Goal: Task Accomplishment & Management: Use online tool/utility

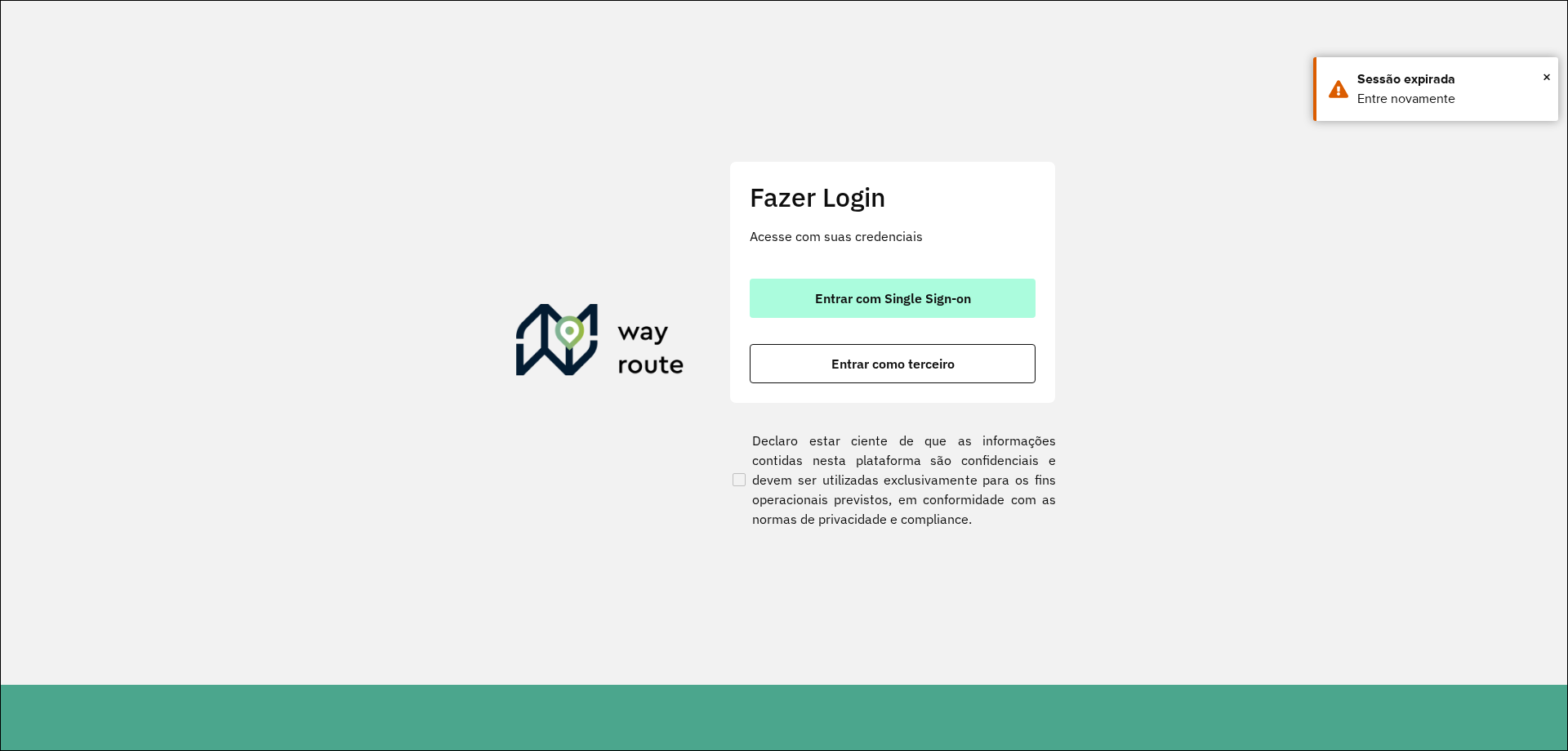
click at [975, 299] on button "Entrar com Single Sign-on" at bounding box center [893, 298] width 286 height 39
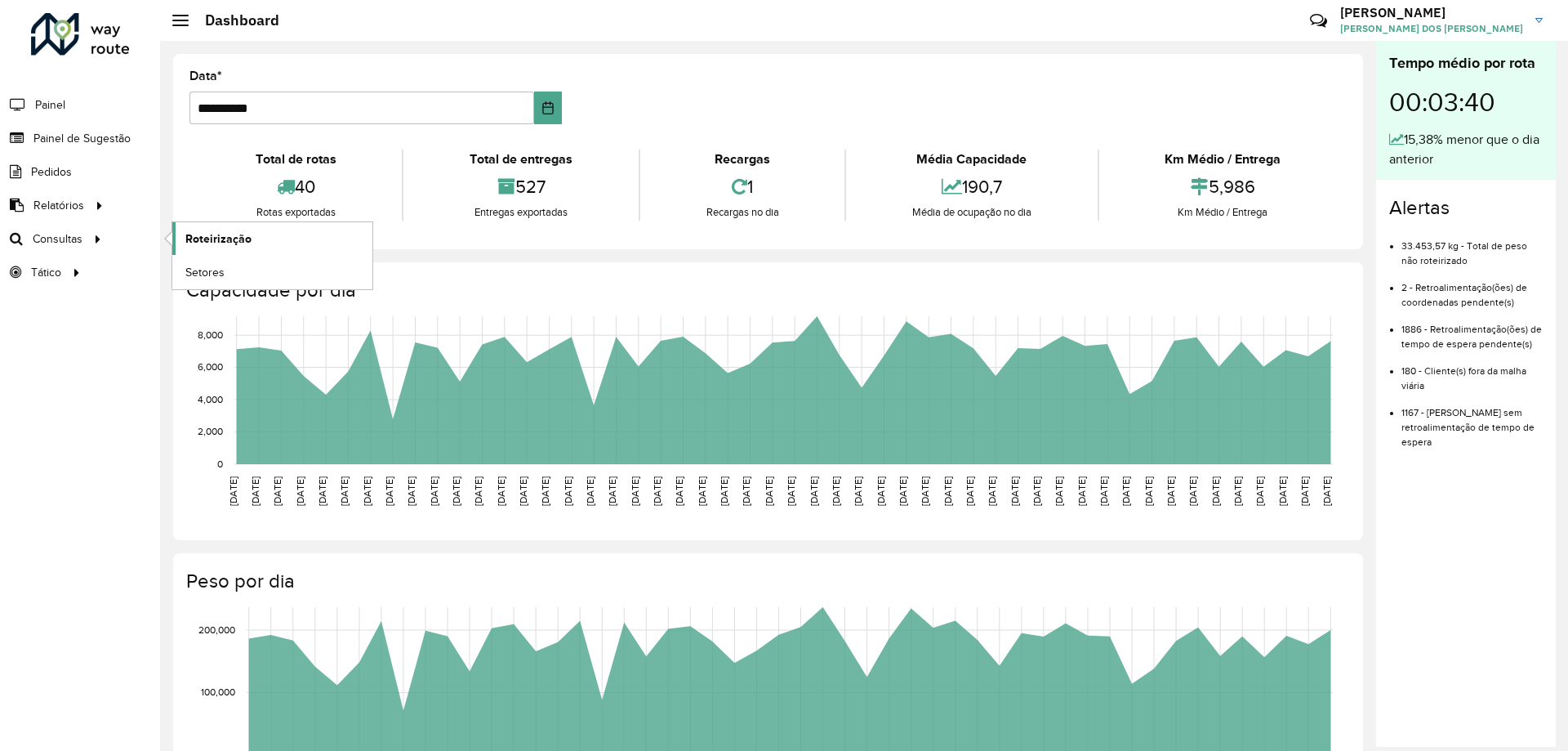
click at [227, 242] on span "Roteirização" at bounding box center [219, 239] width 66 height 18
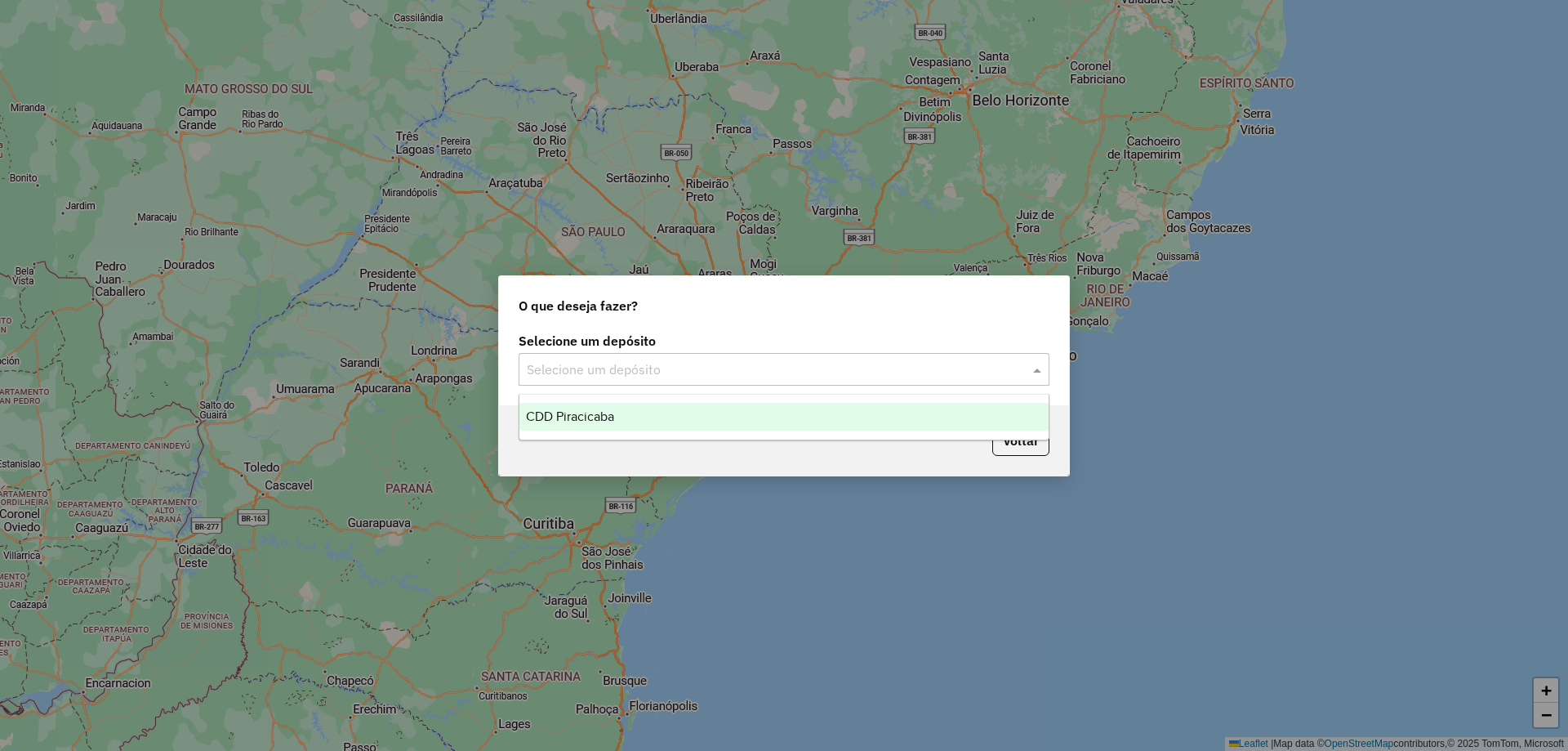
click at [675, 370] on input "text" at bounding box center [767, 370] width 481 height 19
click at [624, 411] on div "CDD Piracicaba" at bounding box center [784, 416] width 529 height 28
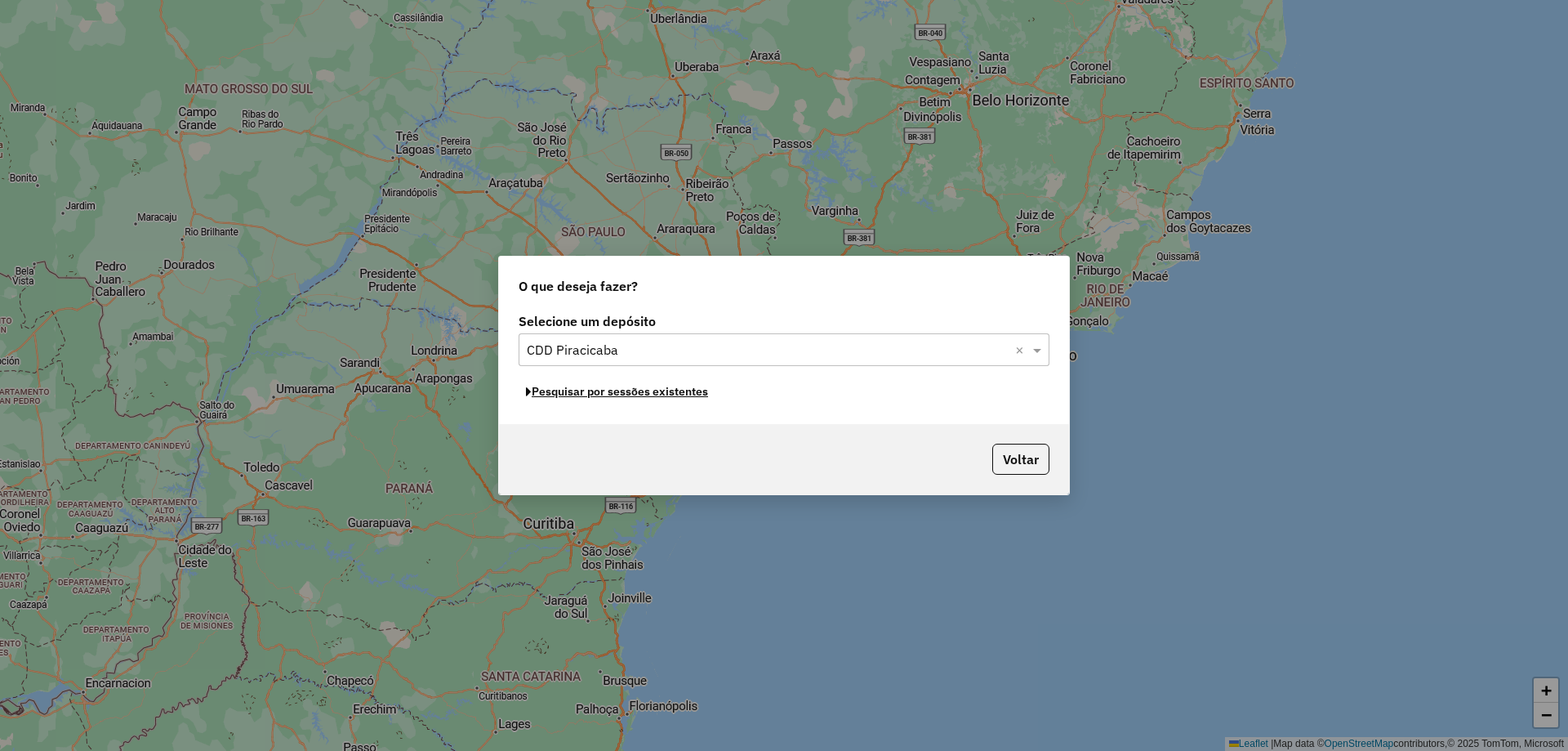
click at [622, 395] on button "Pesquisar por sessões existentes" at bounding box center [617, 392] width 196 height 25
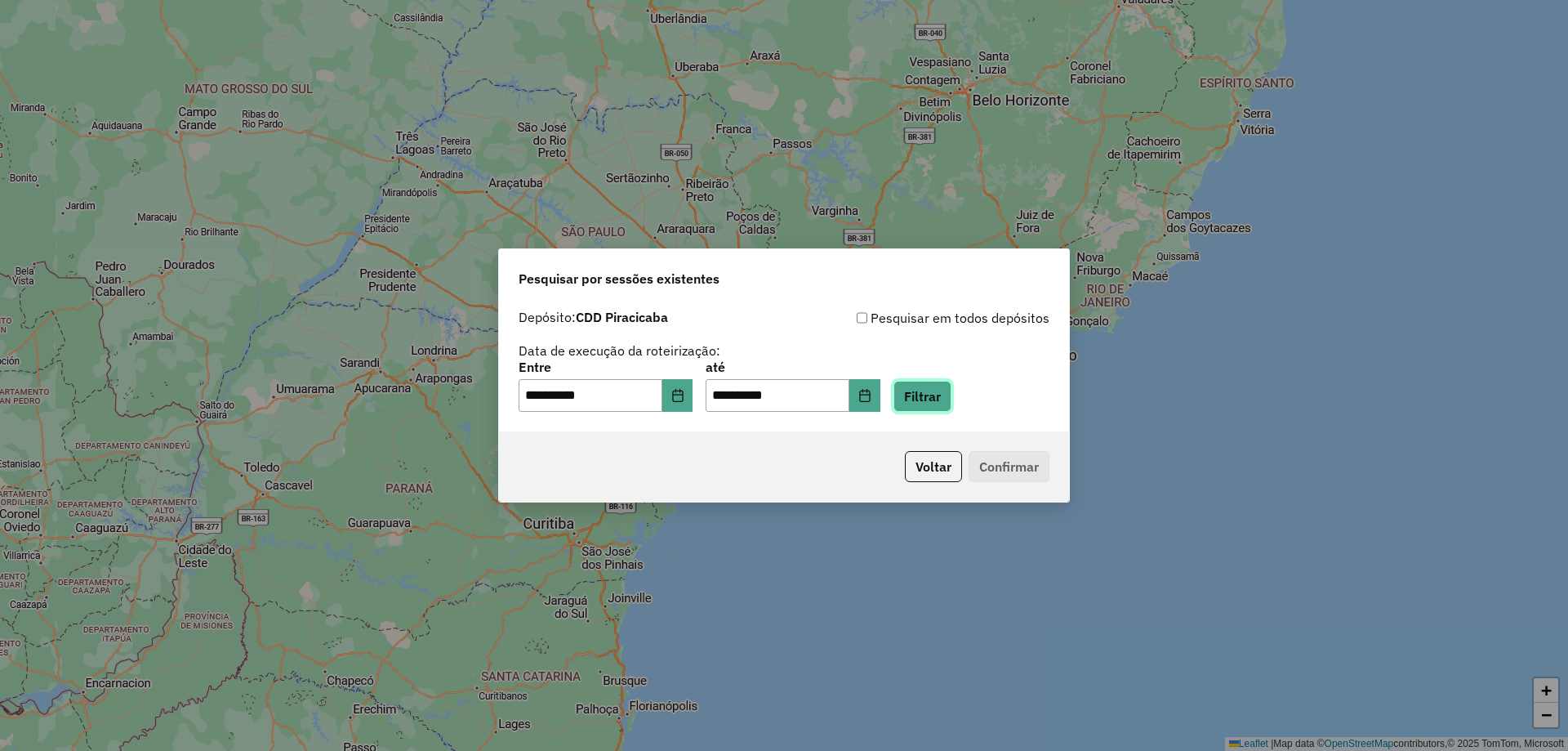
click at [951, 407] on button "Filtrar" at bounding box center [923, 396] width 58 height 31
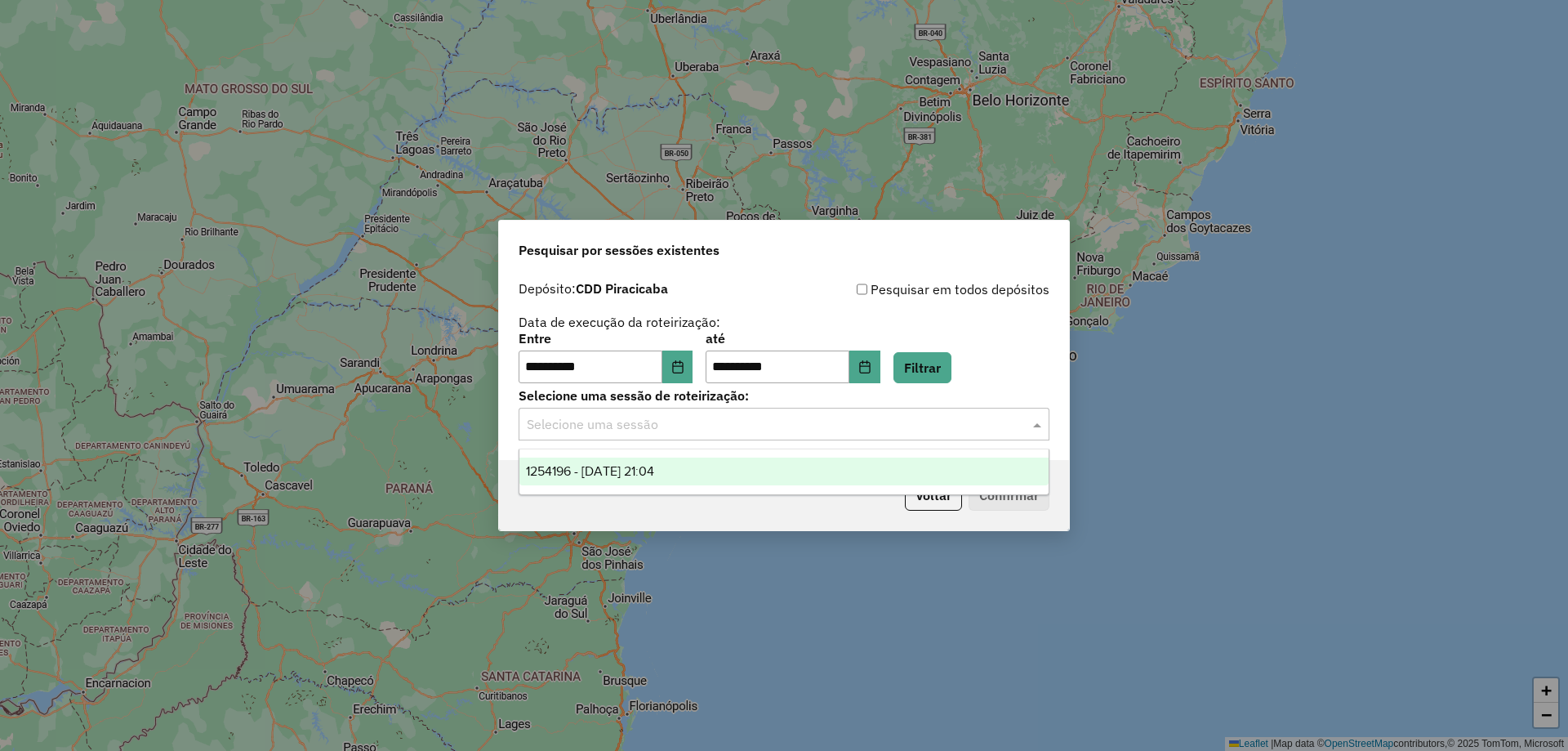
click at [663, 422] on input "text" at bounding box center [767, 425] width 481 height 19
click at [698, 462] on div "1254196 - 27/08/2025 21:04" at bounding box center [784, 471] width 529 height 28
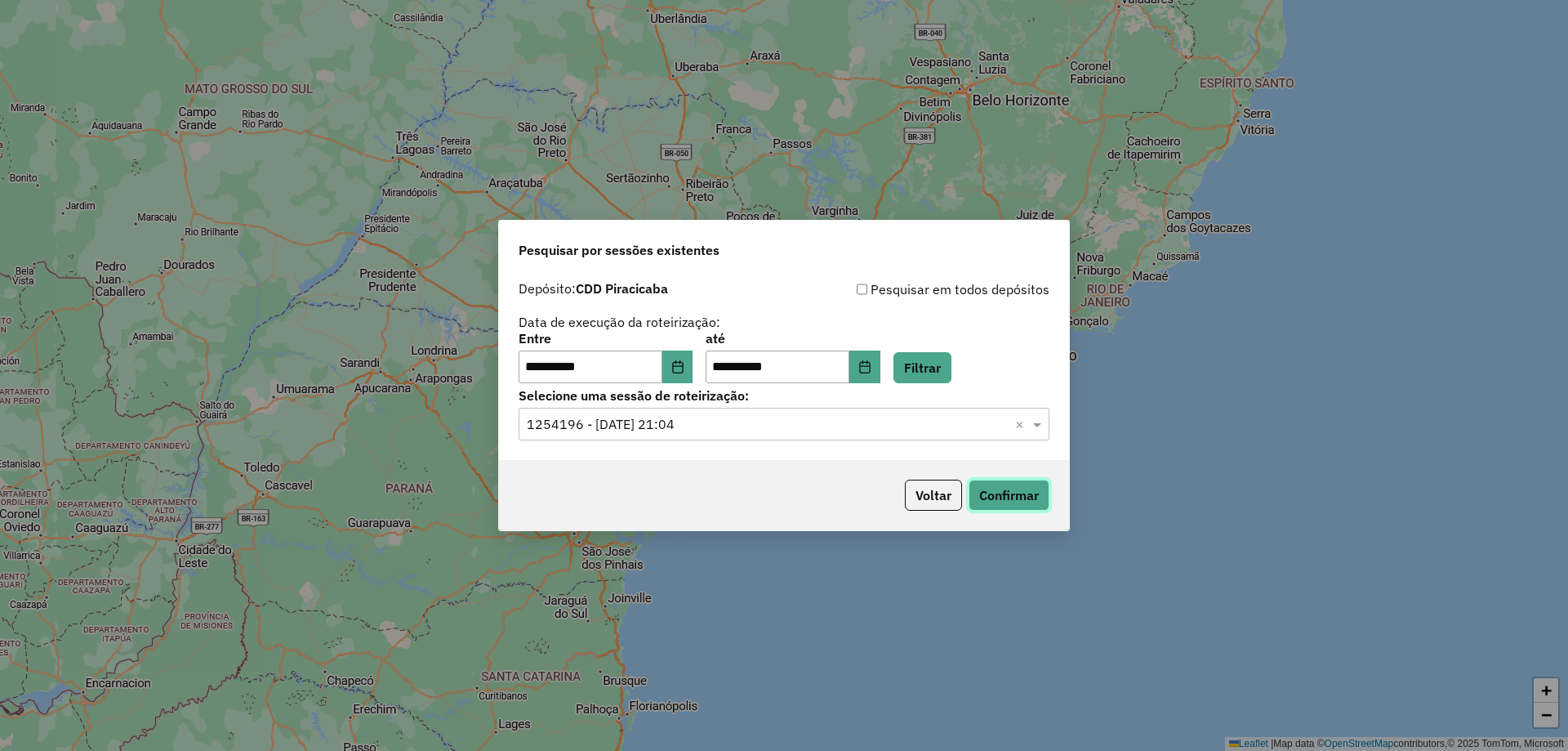
click at [1017, 489] on button "Confirmar" at bounding box center [1009, 495] width 81 height 31
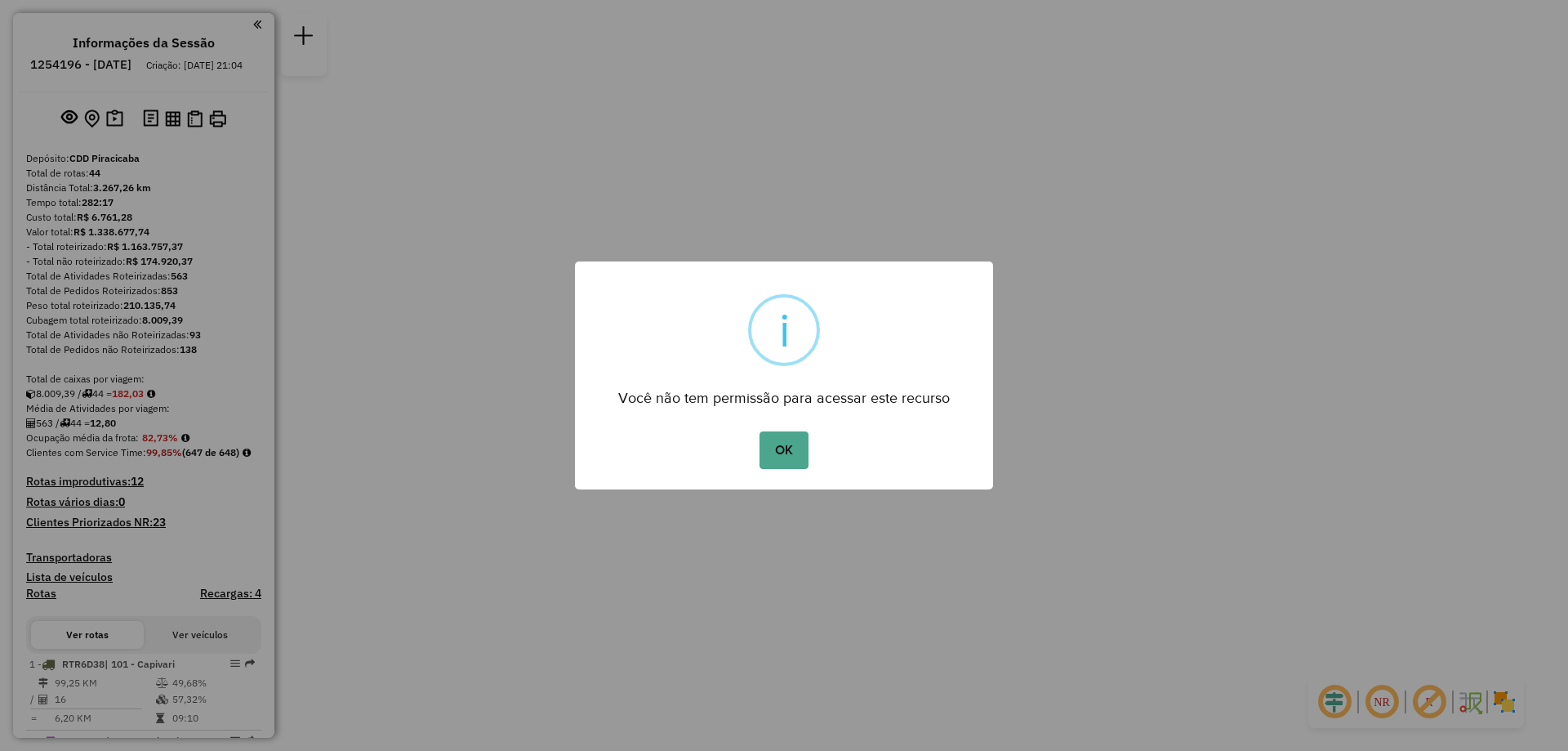
click at [792, 451] on button "OK" at bounding box center [784, 449] width 49 height 38
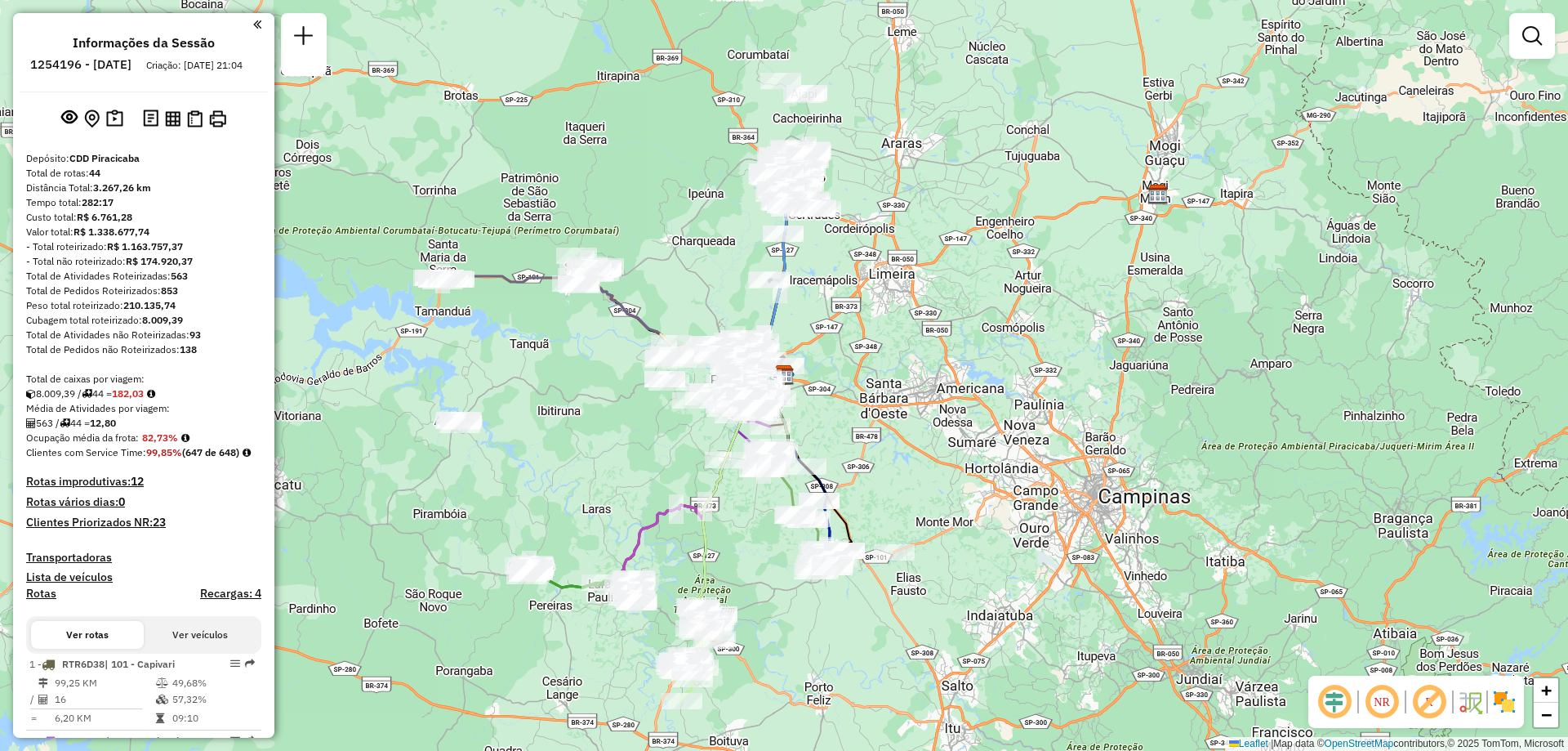
scroll to position [82, 0]
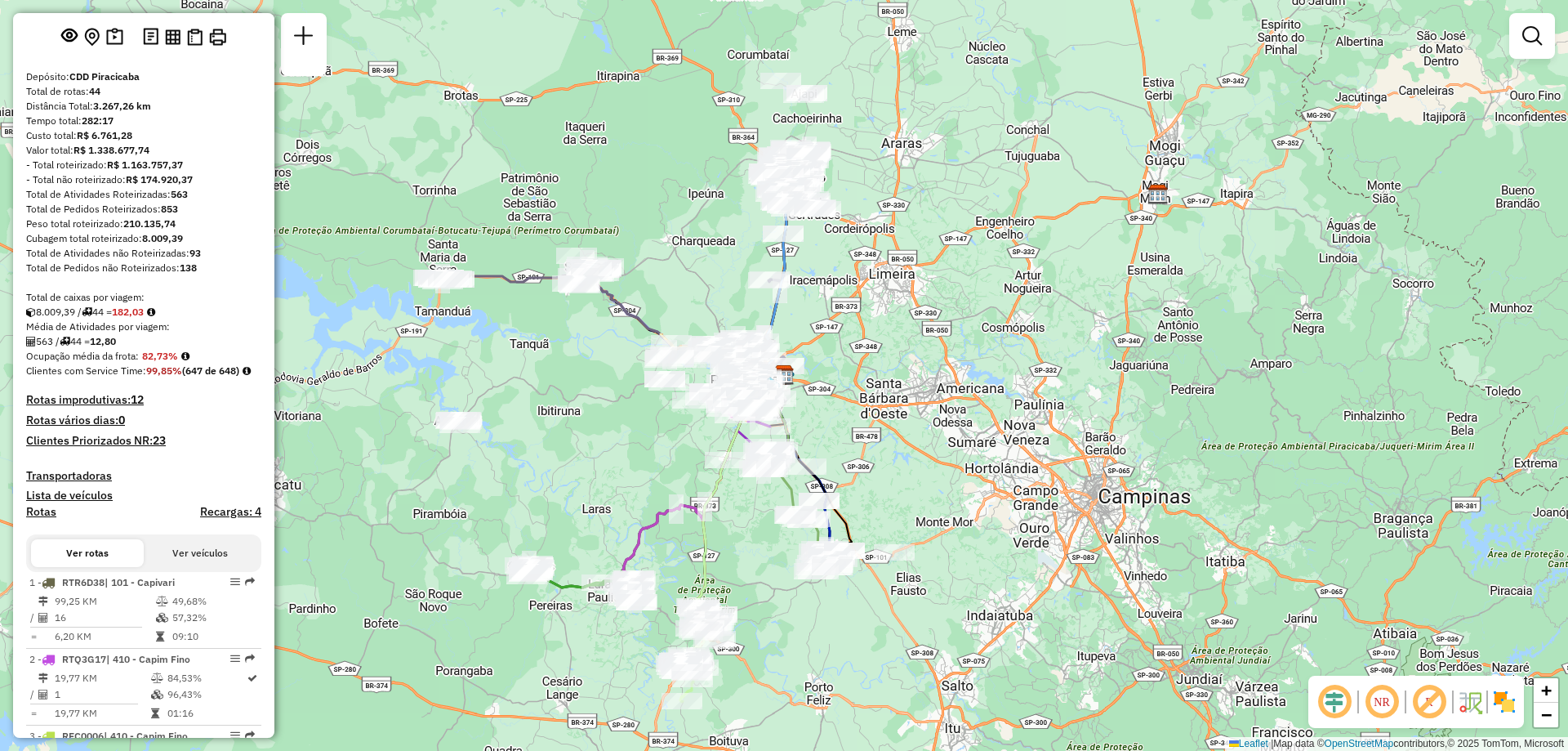
click at [1381, 710] on em at bounding box center [1382, 701] width 39 height 39
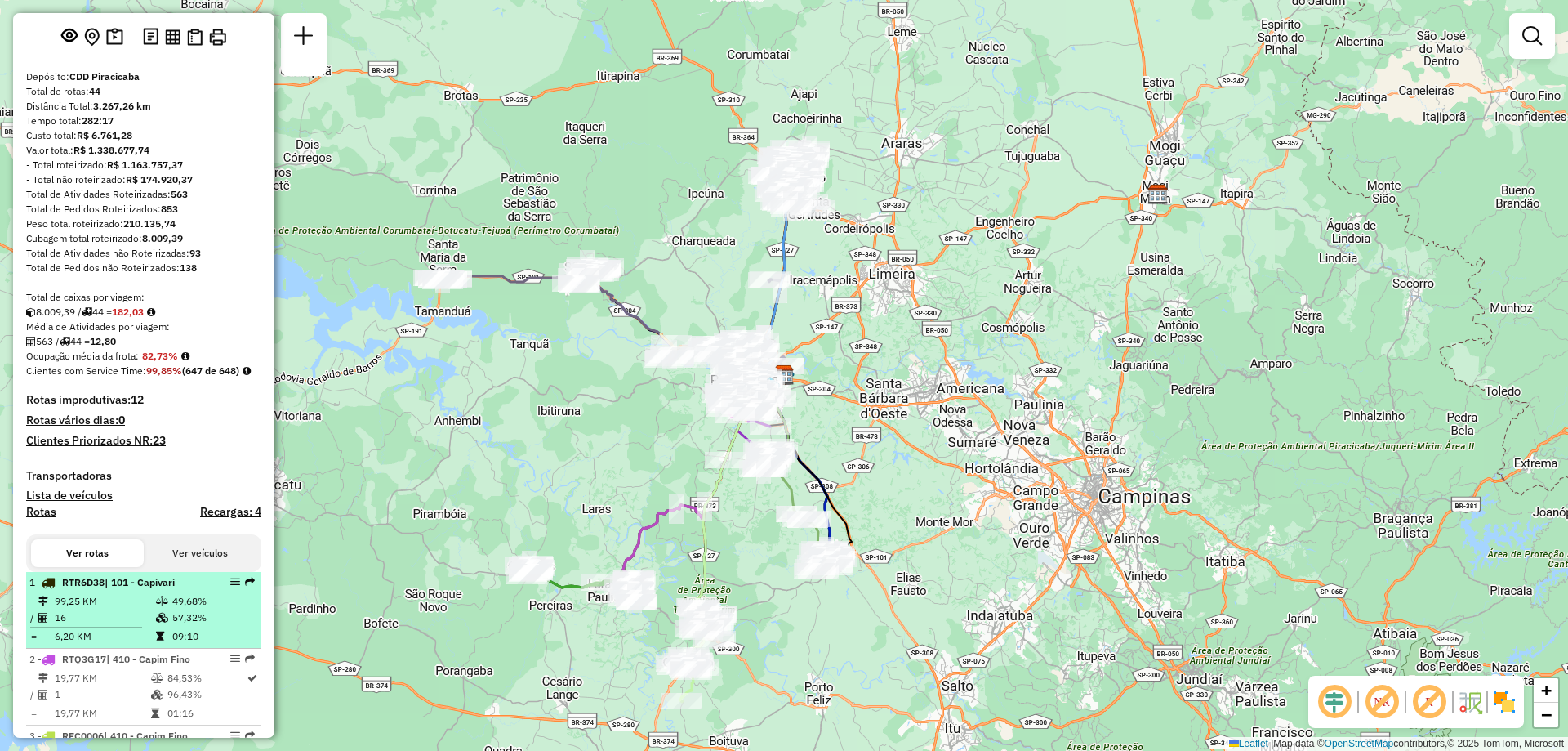
select select "**********"
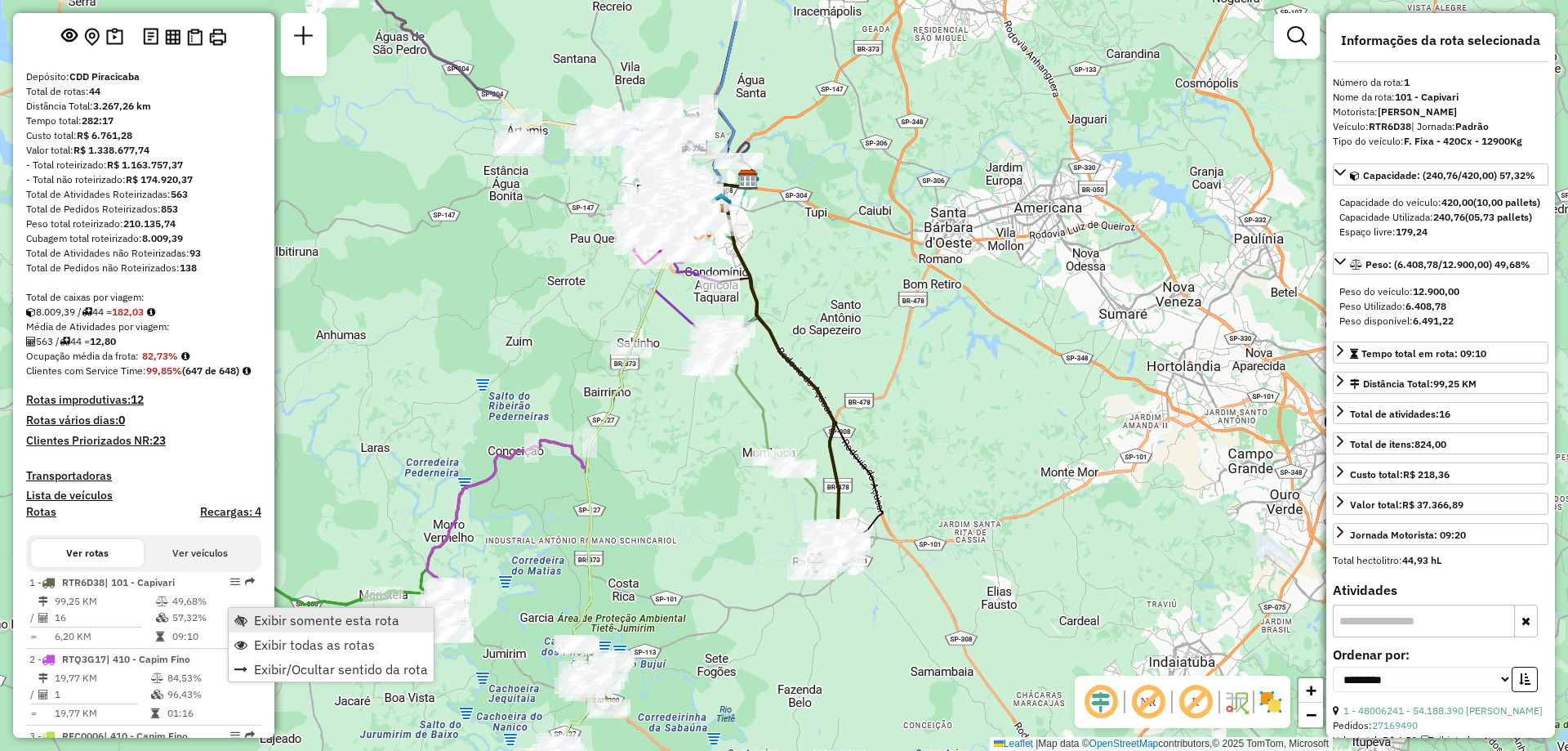
click at [312, 622] on span "Exibir somente esta rota" at bounding box center [326, 620] width 145 height 13
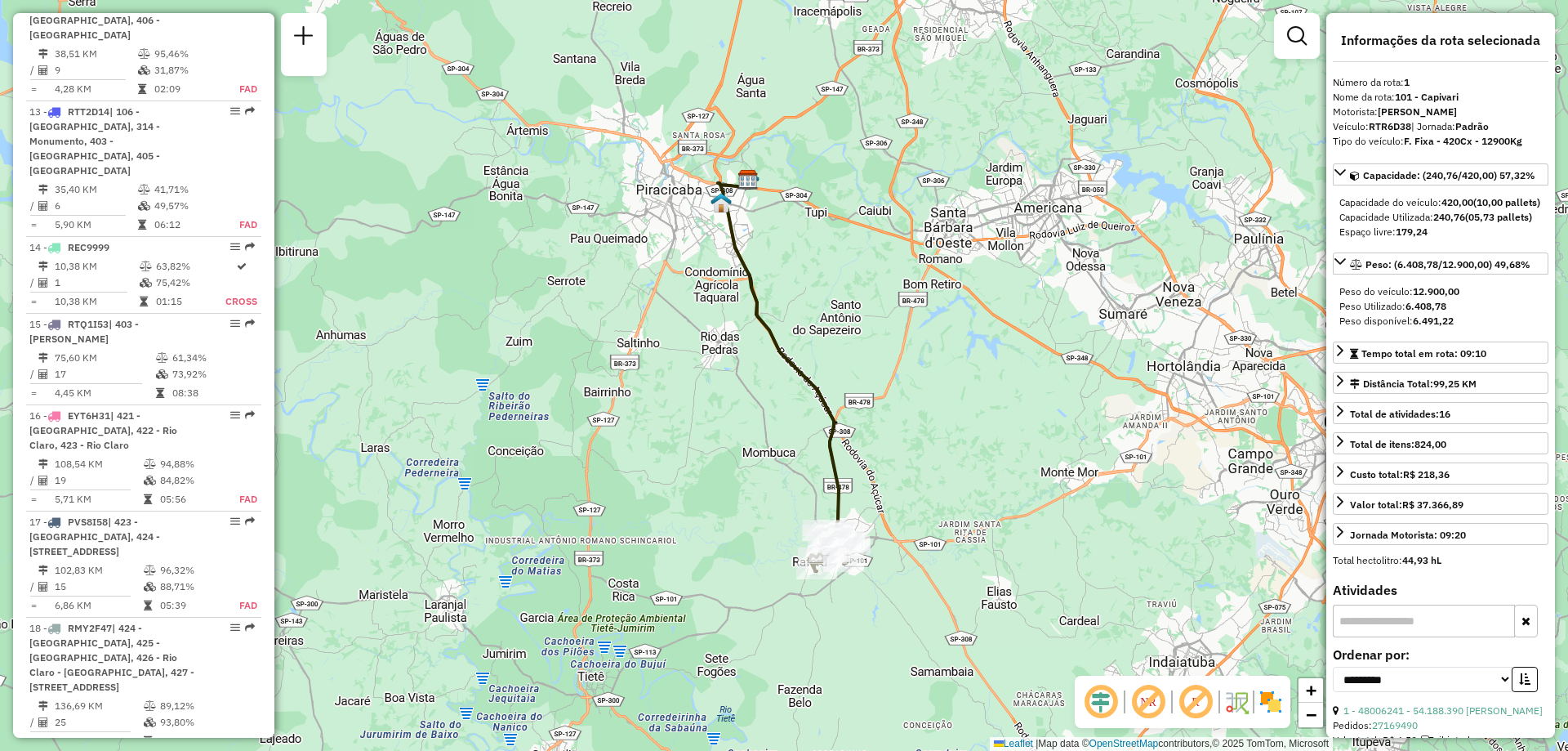
scroll to position [1552, 0]
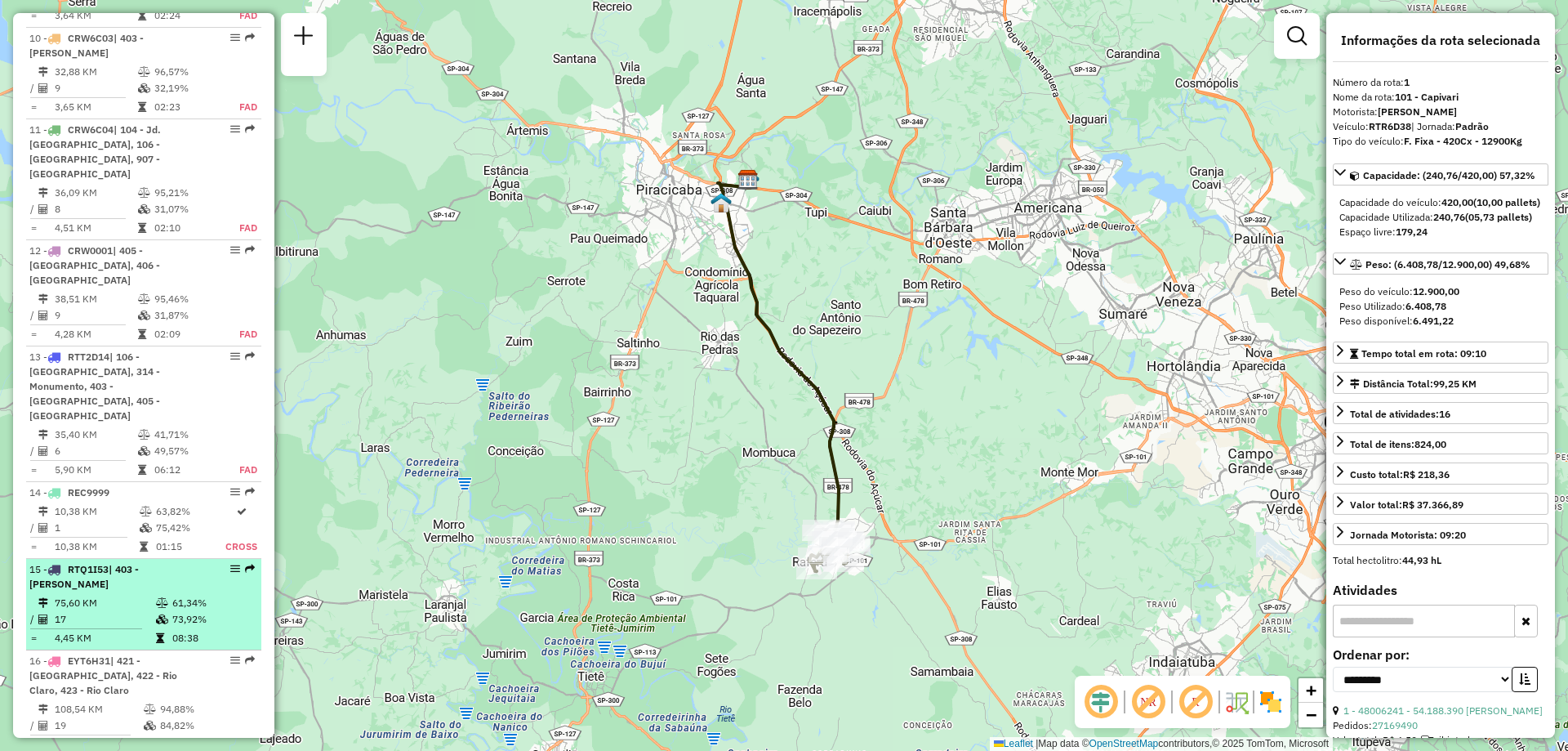
click at [113, 594] on td "75,60 KM" at bounding box center [104, 602] width 101 height 17
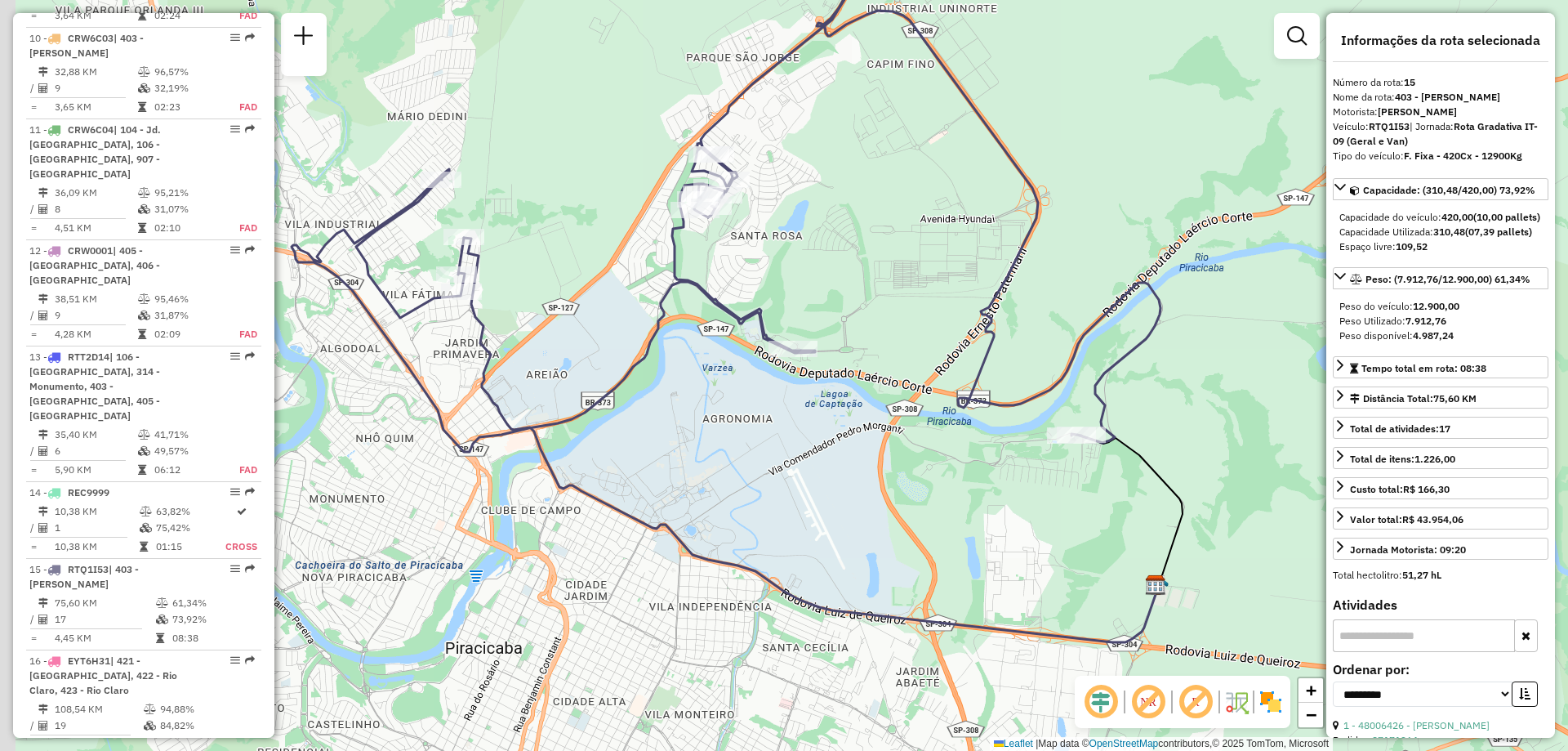
drag, startPoint x: 659, startPoint y: 310, endPoint x: 716, endPoint y: 291, distance: 60.1
click at [731, 290] on div "Janela de atendimento Grade de atendimento Capacidade Transportadoras Veículos …" at bounding box center [784, 376] width 1568 height 751
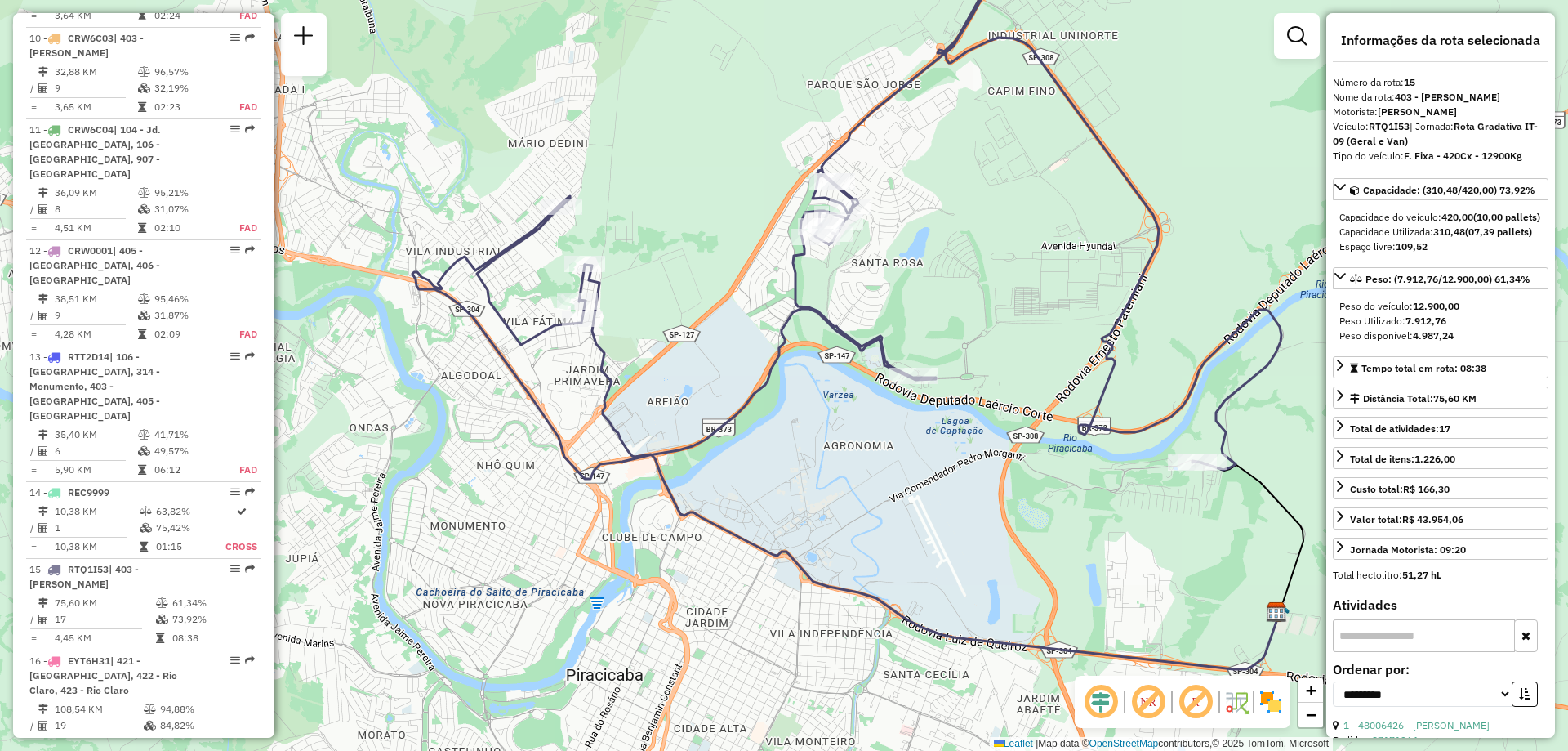
drag, startPoint x: 543, startPoint y: 359, endPoint x: 652, endPoint y: 387, distance: 112.5
click at [652, 387] on div "Janela de atendimento Grade de atendimento Capacidade Transportadoras Veículos …" at bounding box center [784, 376] width 1568 height 751
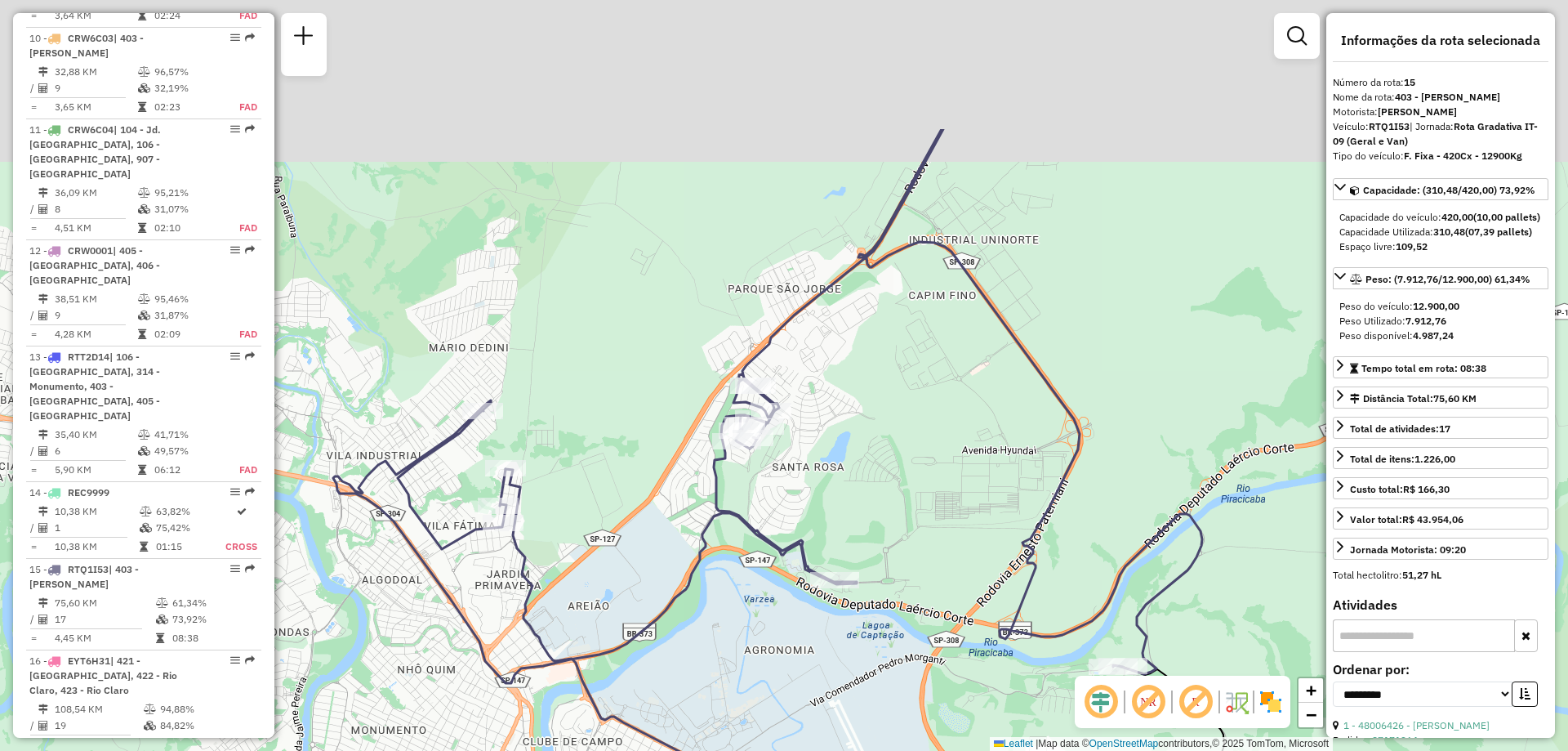
drag, startPoint x: 672, startPoint y: 435, endPoint x: 647, endPoint y: 519, distance: 87.6
click at [647, 519] on div "Janela de atendimento Grade de atendimento Capacidade Transportadoras Veículos …" at bounding box center [784, 376] width 1568 height 751
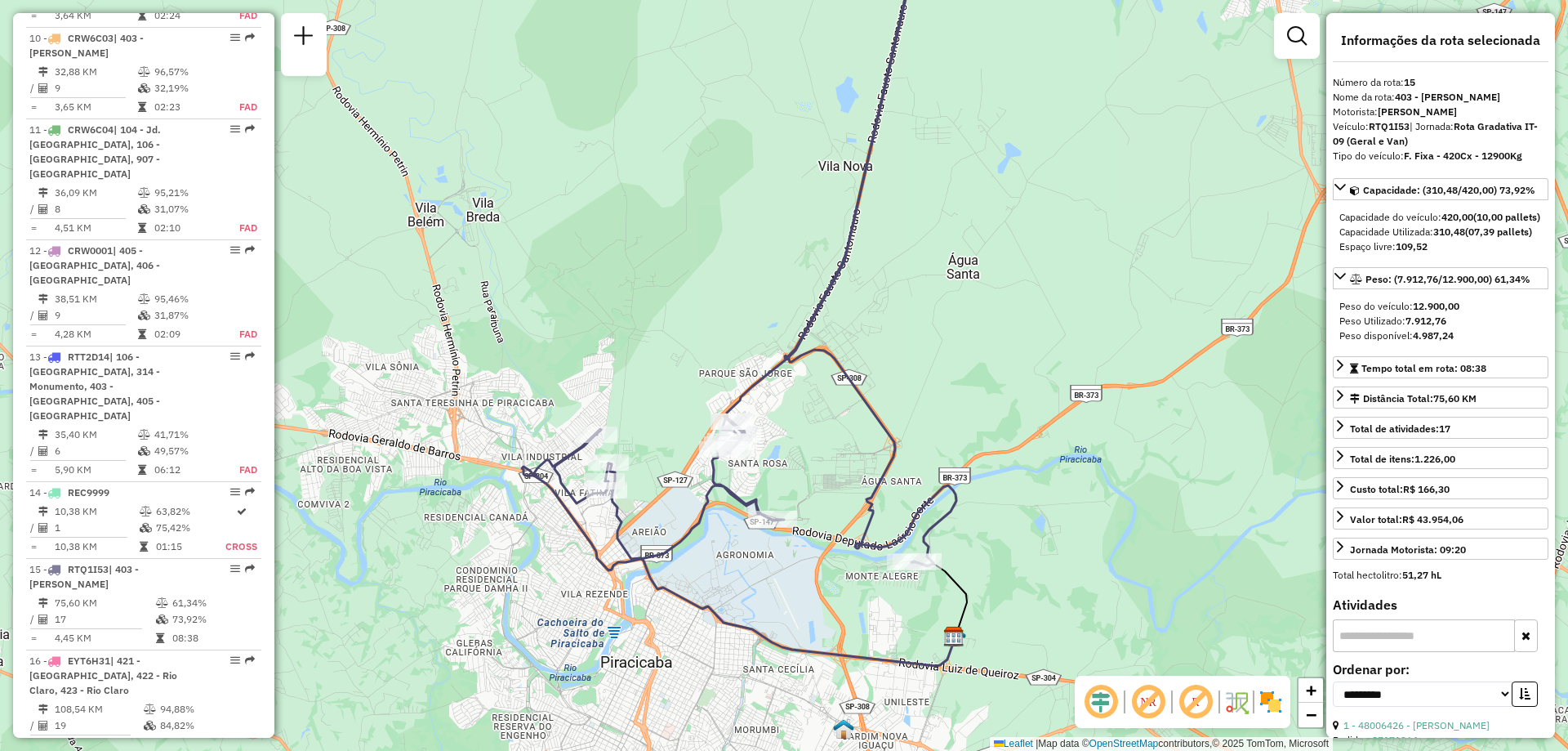
drag, startPoint x: 937, startPoint y: 251, endPoint x: 882, endPoint y: 470, distance: 225.8
click at [882, 470] on div "Janela de atendimento Grade de atendimento Capacidade Transportadoras Veículos …" at bounding box center [784, 376] width 1568 height 751
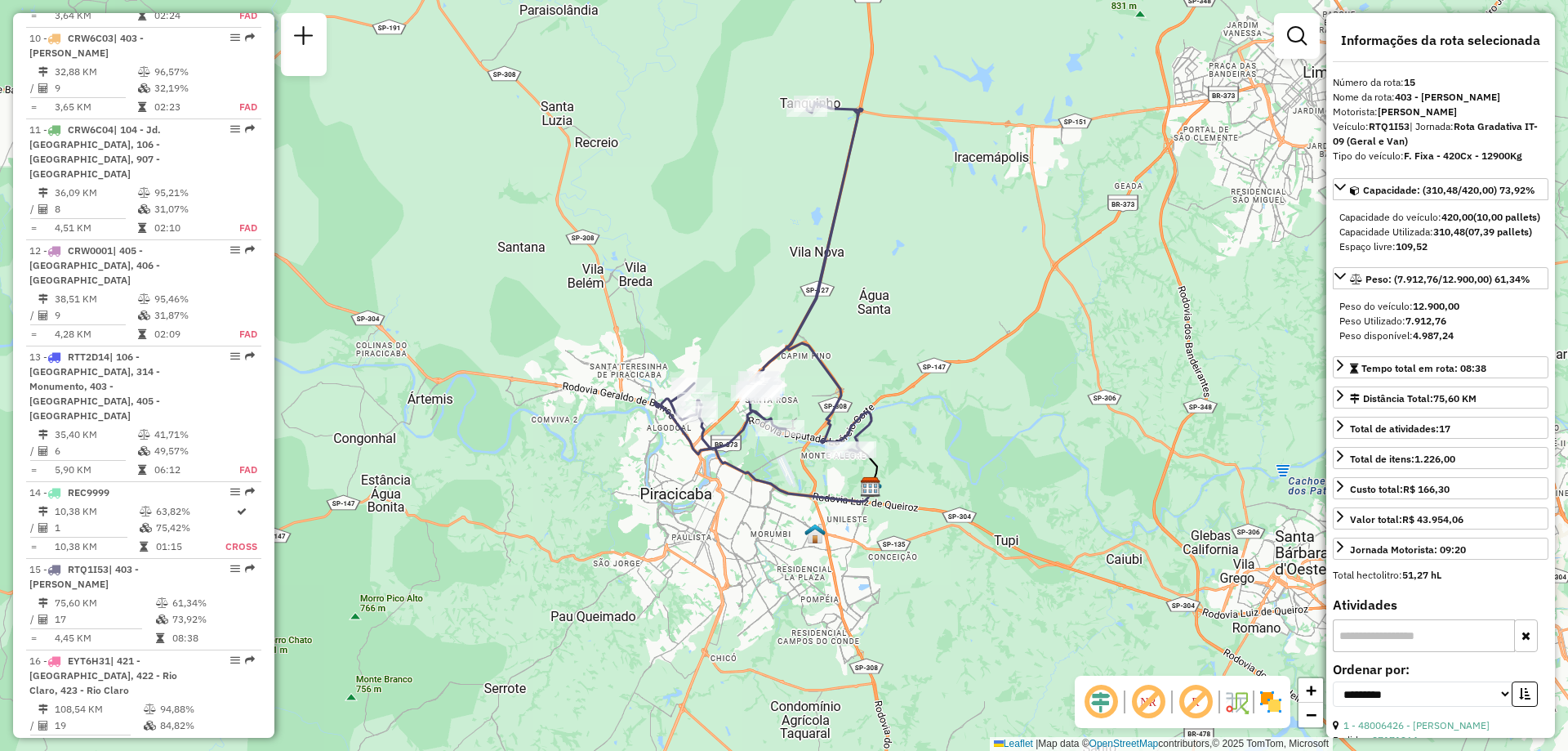
drag, startPoint x: 900, startPoint y: 334, endPoint x: 893, endPoint y: 324, distance: 12.2
click at [893, 324] on div "Janela de atendimento Grade de atendimento Capacidade Transportadoras Veículos …" at bounding box center [784, 376] width 1568 height 751
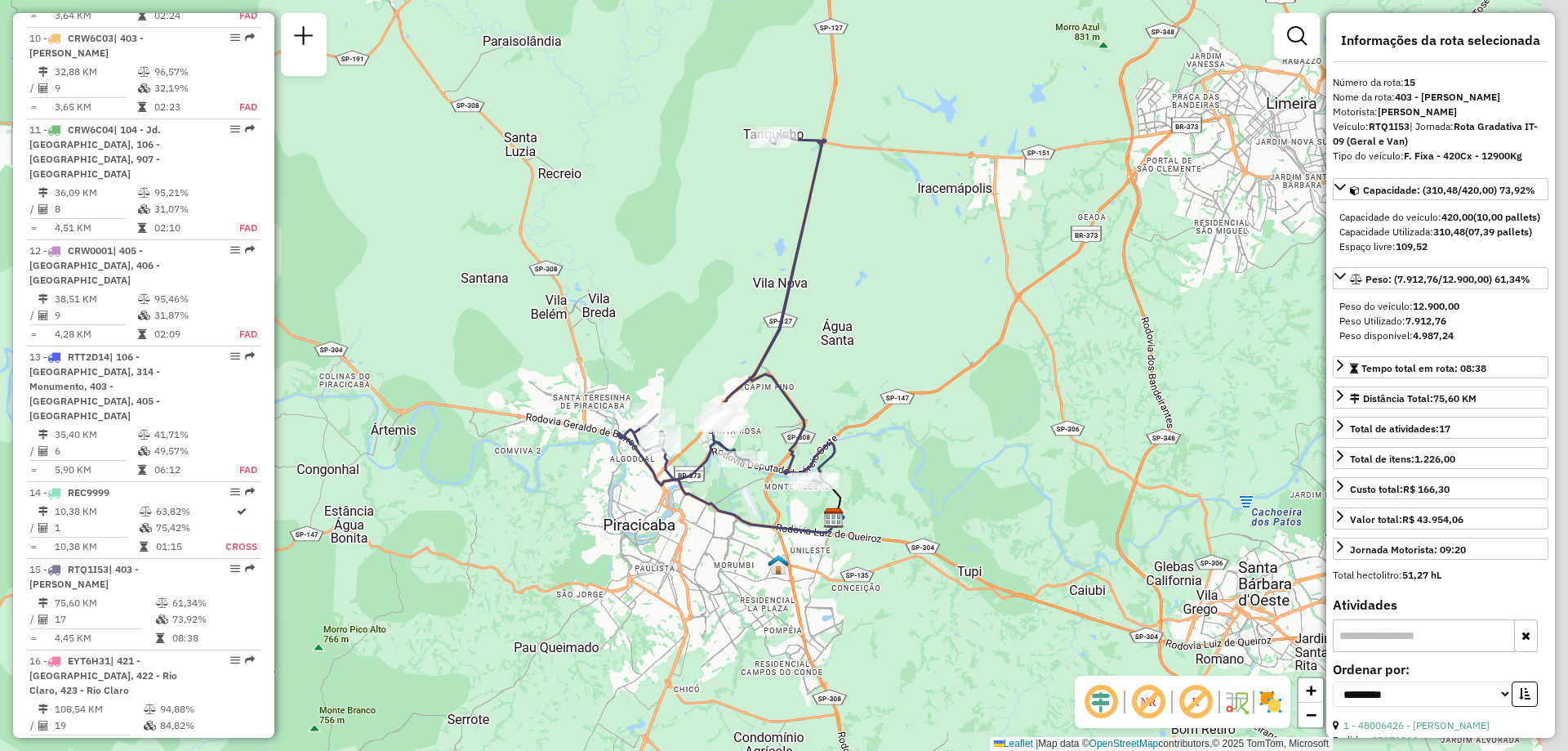
drag, startPoint x: 981, startPoint y: 470, endPoint x: 914, endPoint y: 519, distance: 83.0
click at [914, 519] on div "Janela de atendimento Grade de atendimento Capacidade Transportadoras Veículos …" at bounding box center [784, 376] width 1568 height 751
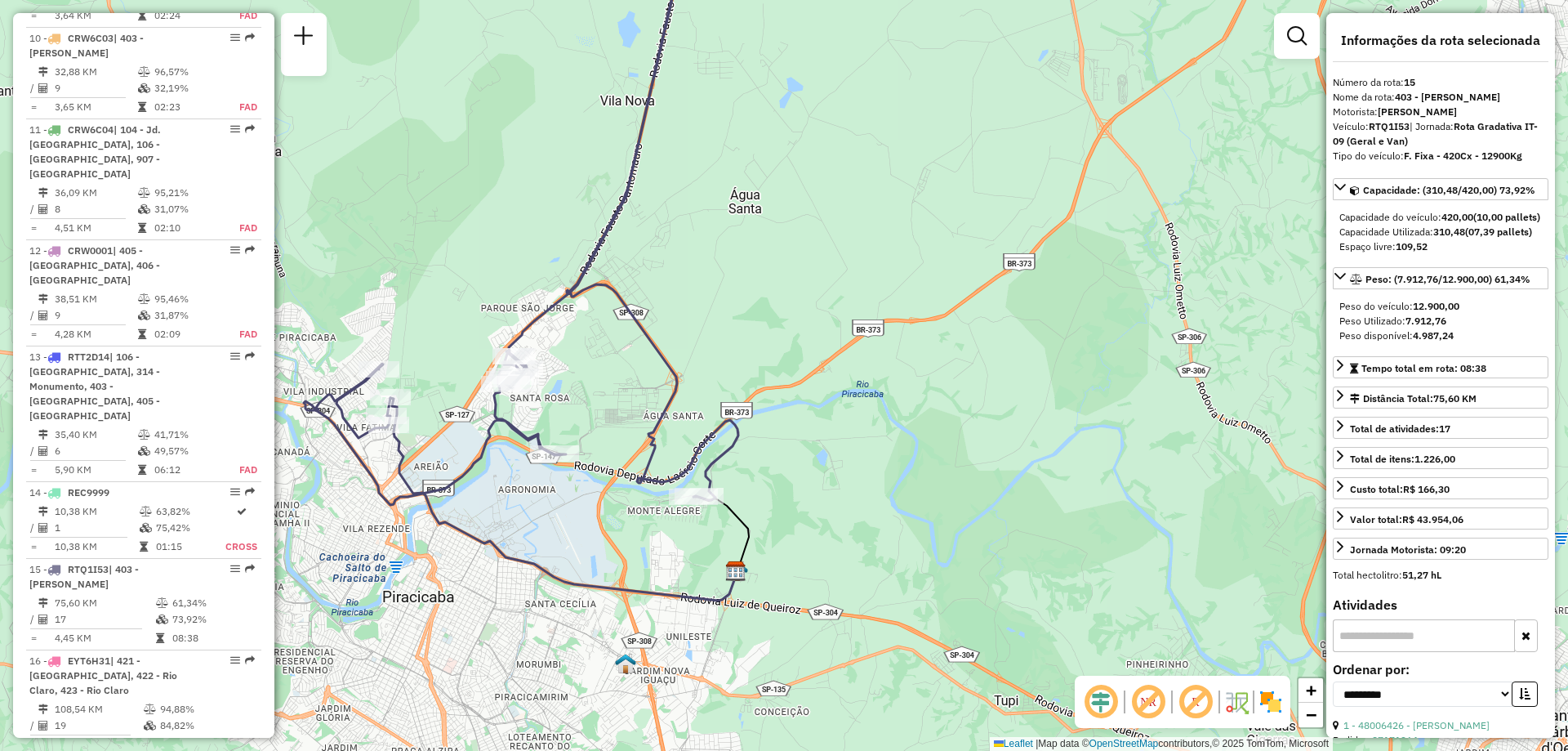
drag, startPoint x: 884, startPoint y: 469, endPoint x: 922, endPoint y: 430, distance: 54.5
click at [921, 430] on div "Janela de atendimento Grade de atendimento Capacidade Transportadoras Veículos …" at bounding box center [784, 376] width 1568 height 751
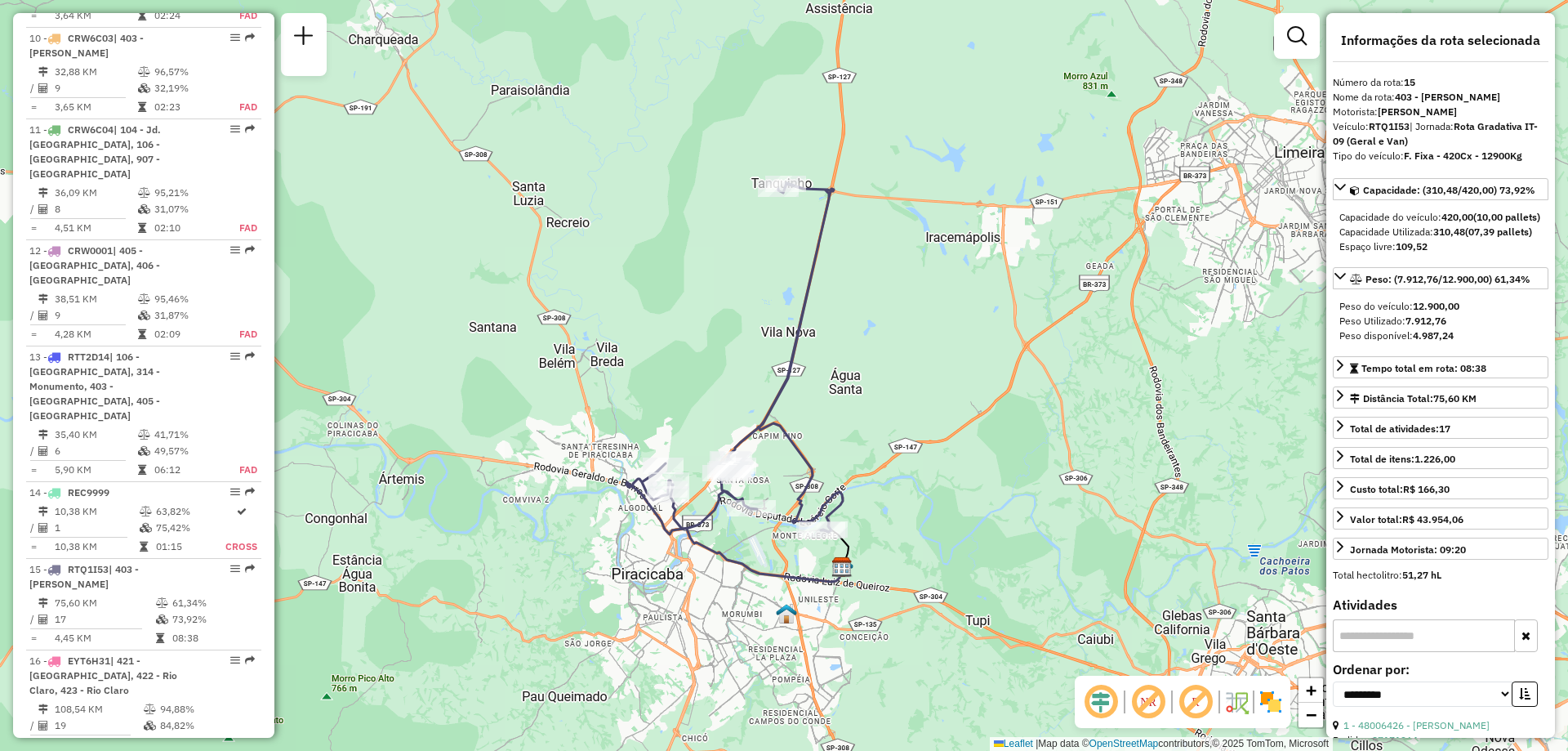
drag, startPoint x: 891, startPoint y: 323, endPoint x: 897, endPoint y: 408, distance: 85.2
click at [897, 408] on div "Janela de atendimento Grade de atendimento Capacidade Transportadoras Veículos …" at bounding box center [784, 376] width 1568 height 751
